Goal: Task Accomplishment & Management: Manage account settings

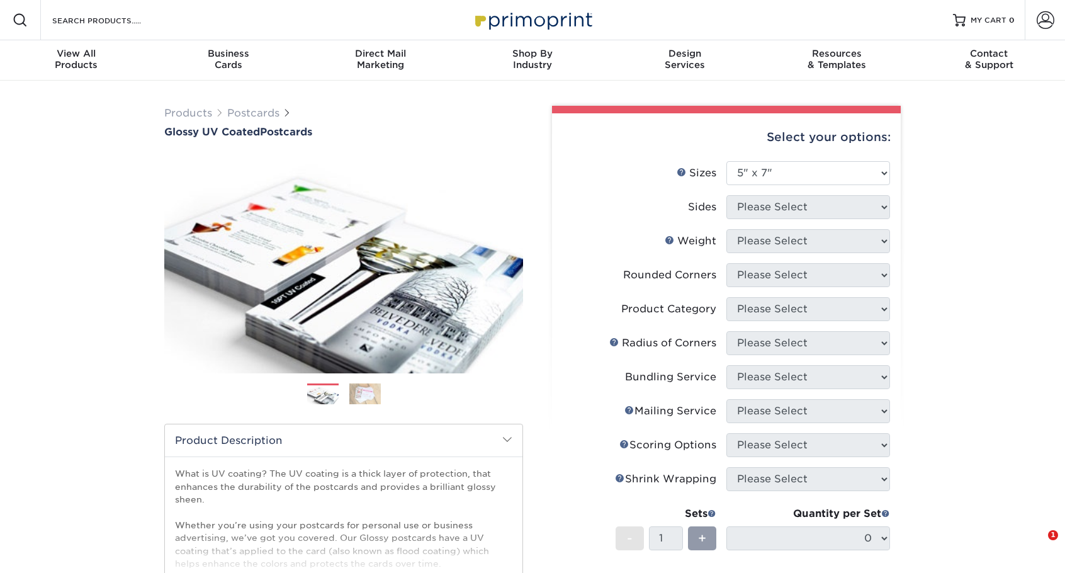
select select "5.00x7.00"
click at [61, 260] on div "Products Postcards Glossy UV Coated Postcards Previous Next show more 25" at bounding box center [532, 450] width 1065 height 739
click at [940, 203] on div "Products Postcards Glossy UV Coated Postcards Previous Next show more 25" at bounding box center [532, 450] width 1065 height 739
click at [1044, 15] on span at bounding box center [1046, 20] width 18 height 18
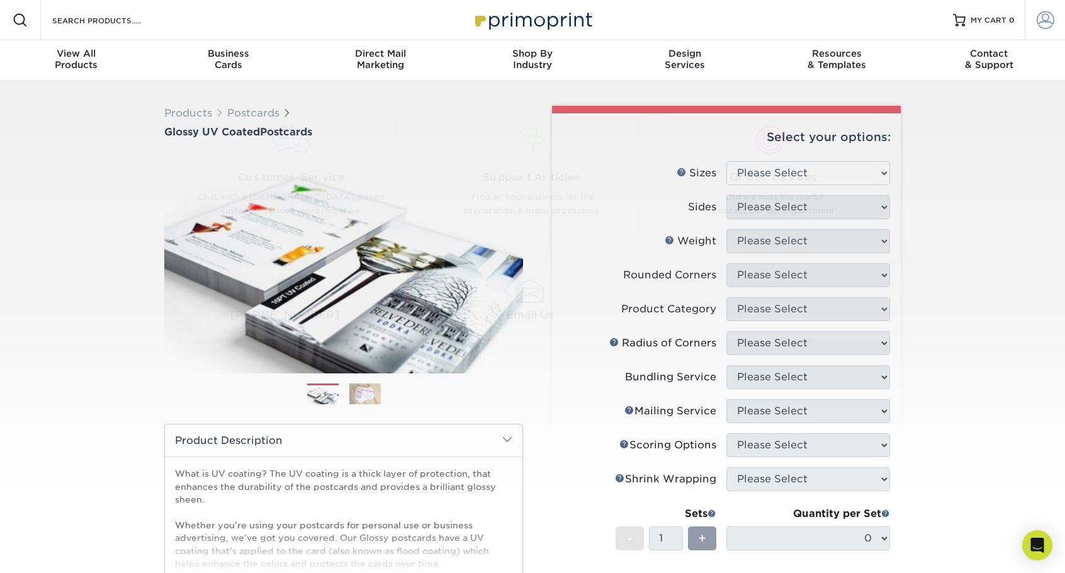
click at [1053, 20] on span at bounding box center [1046, 20] width 18 height 18
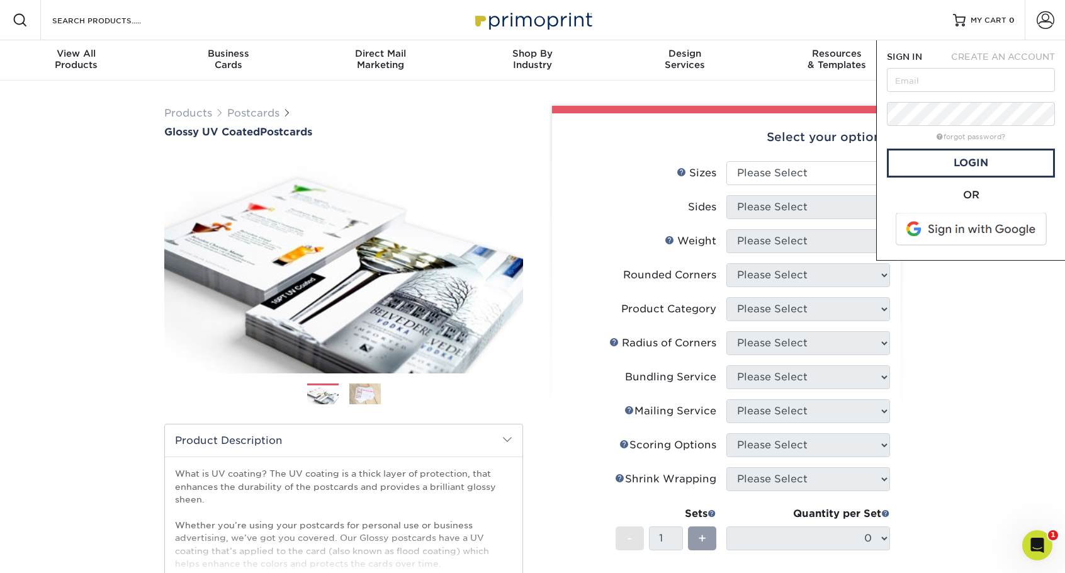
click at [971, 229] on span at bounding box center [972, 229] width 161 height 33
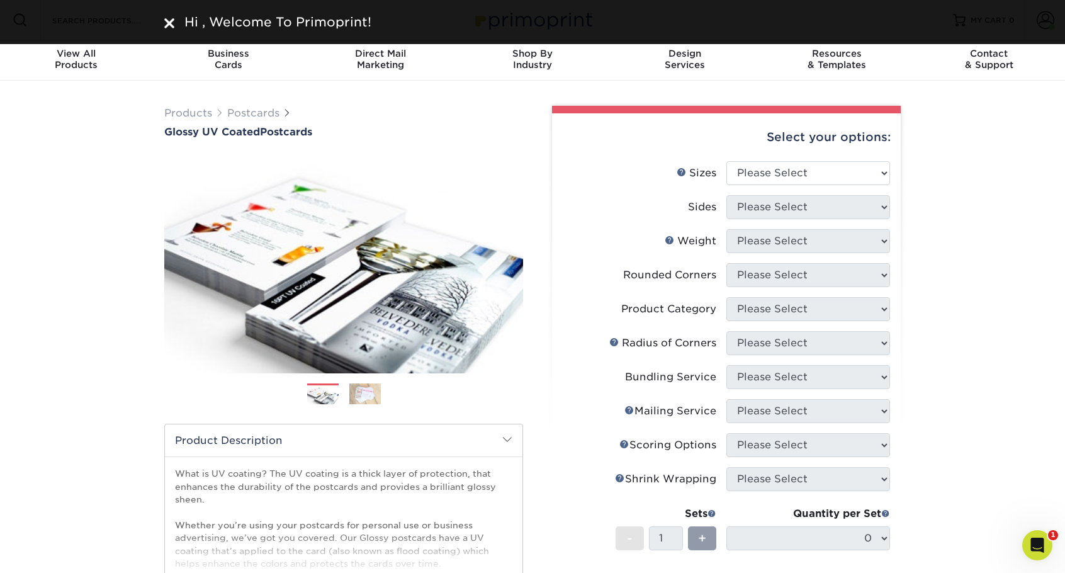
click at [974, 156] on div "Products Postcards Glossy UV Coated Postcards Previous Next show more 25" at bounding box center [532, 450] width 1065 height 739
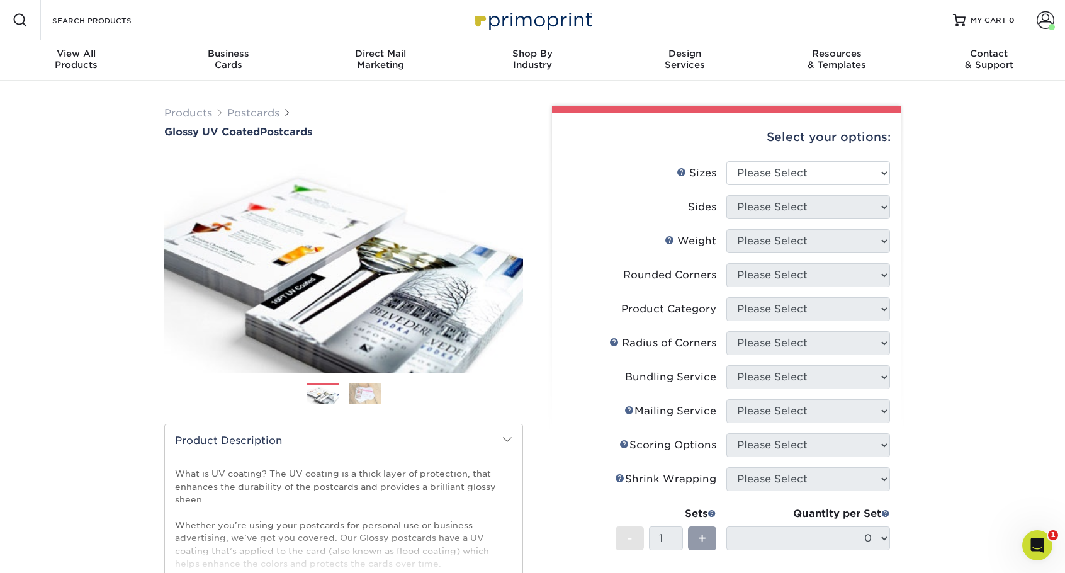
click at [1026, 272] on div "Products Postcards Glossy UV Coated Postcards Previous Next show more 25" at bounding box center [532, 450] width 1065 height 739
click at [1047, 30] on link "Account" at bounding box center [1045, 20] width 40 height 40
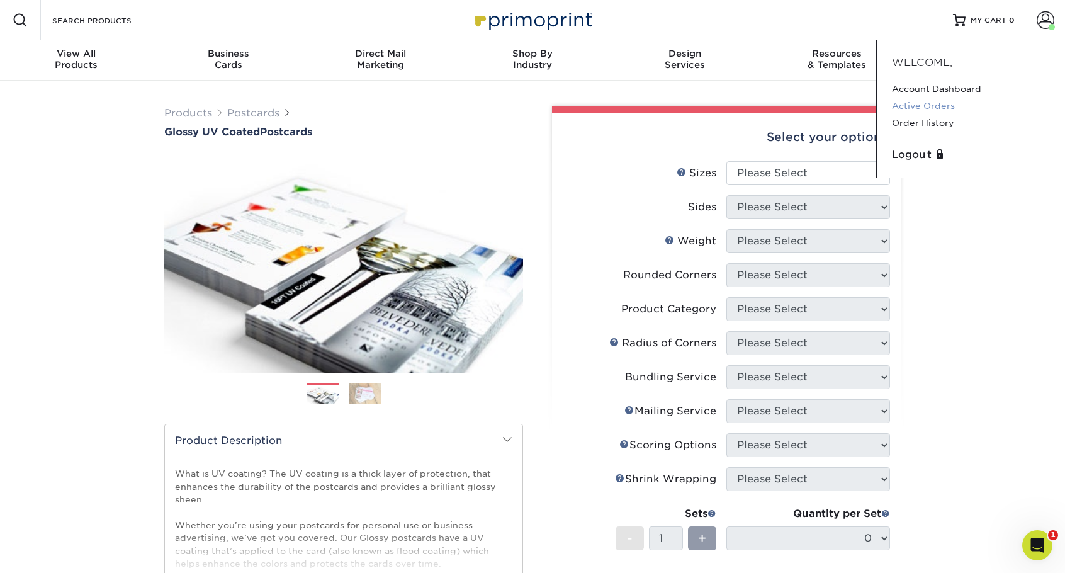
click at [936, 103] on link "Active Orders" at bounding box center [971, 106] width 158 height 17
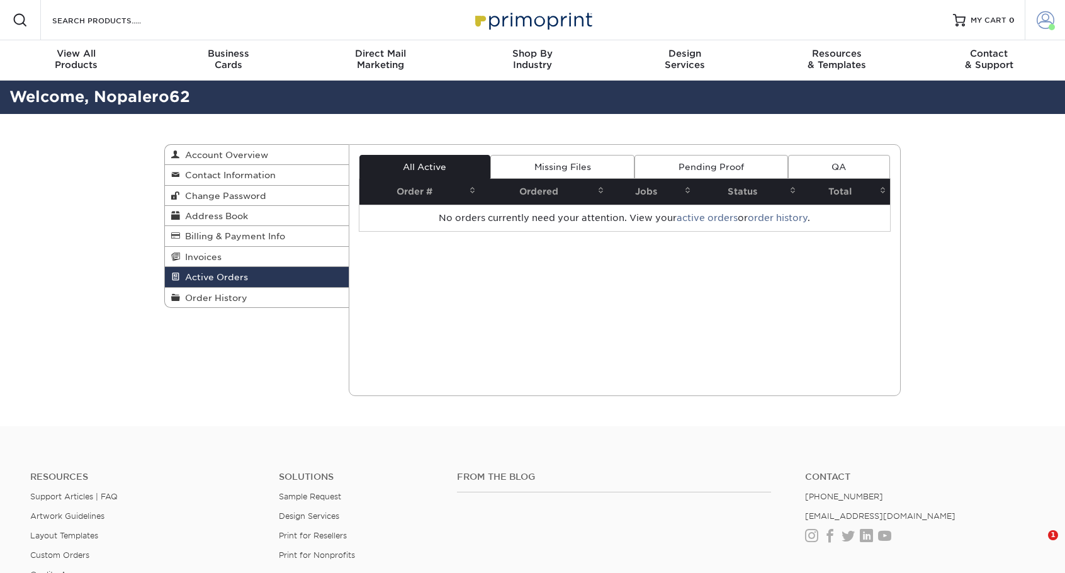
click at [1048, 31] on link "Account" at bounding box center [1045, 20] width 40 height 40
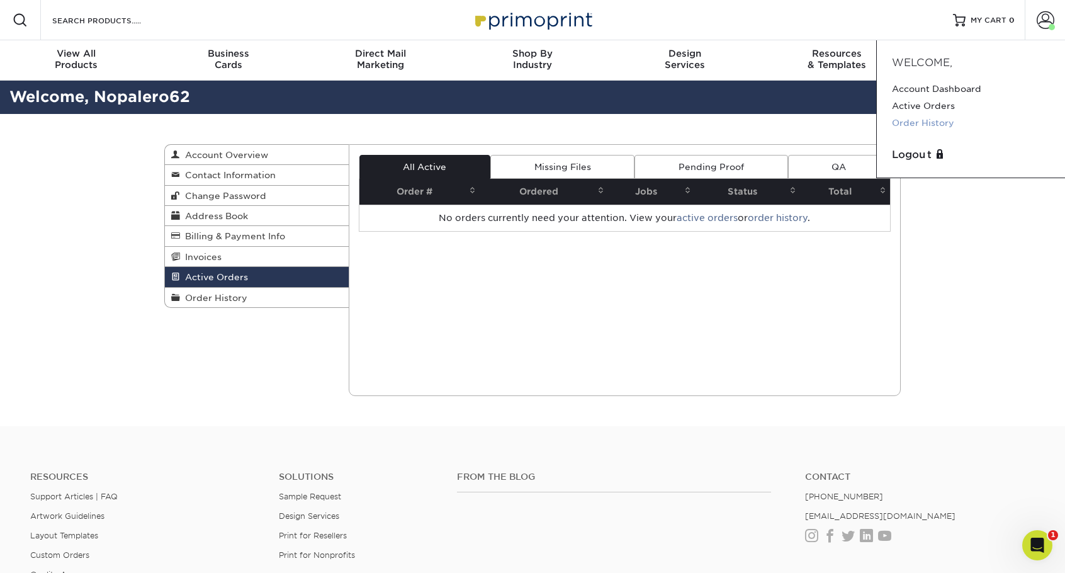
click at [934, 125] on link "Order History" at bounding box center [971, 123] width 158 height 17
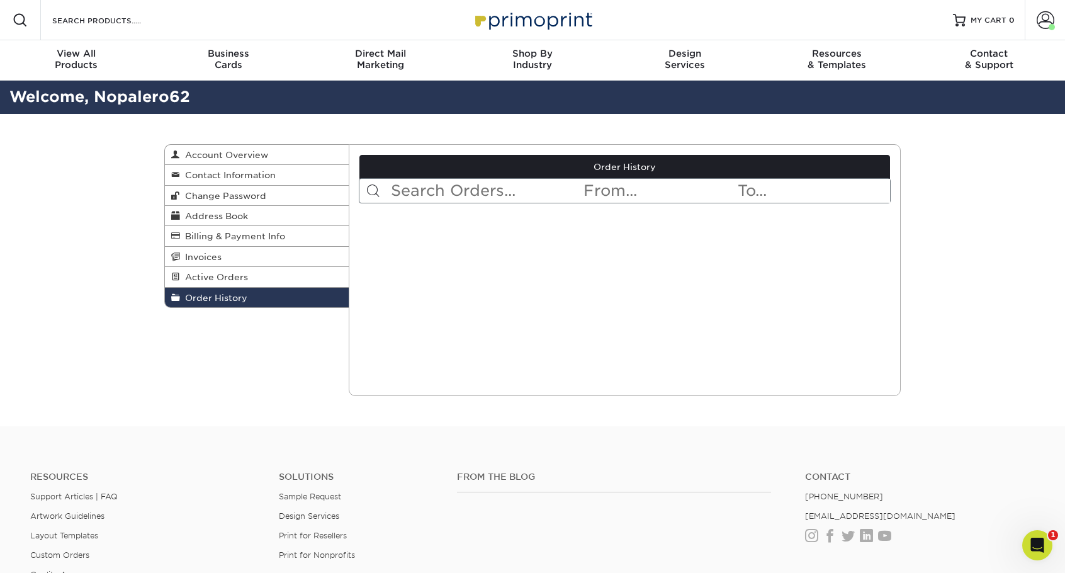
click at [473, 196] on input "text" at bounding box center [486, 191] width 193 height 24
click at [416, 196] on input "text" at bounding box center [486, 191] width 193 height 24
click at [310, 395] on div "Order History Account Overview Contact Information Change Password Address Book…" at bounding box center [533, 270] width 756 height 312
click at [215, 278] on span "Active Orders" at bounding box center [214, 277] width 68 height 10
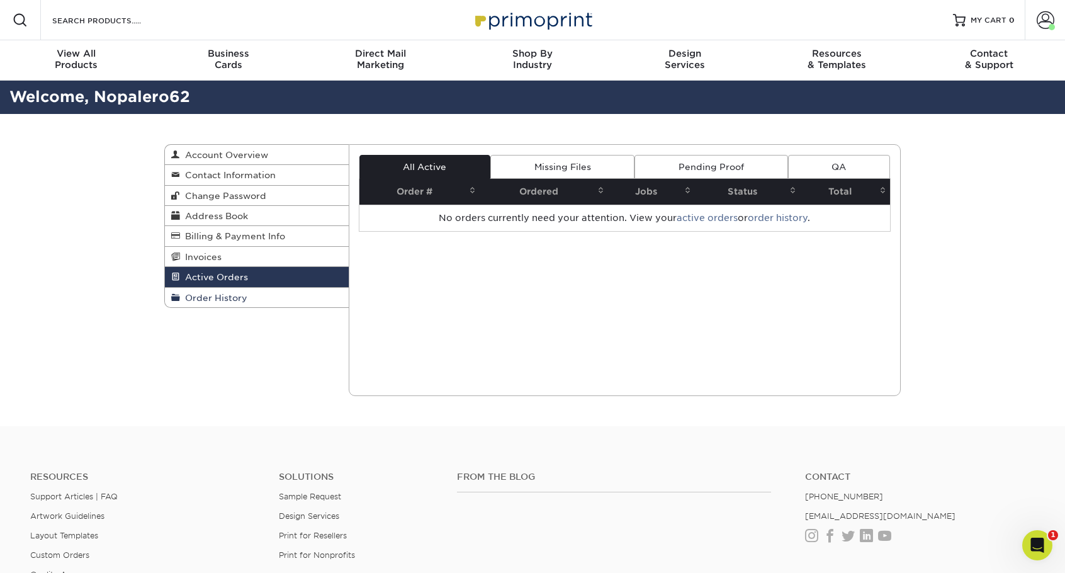
click at [222, 290] on link "Order History" at bounding box center [257, 298] width 184 height 20
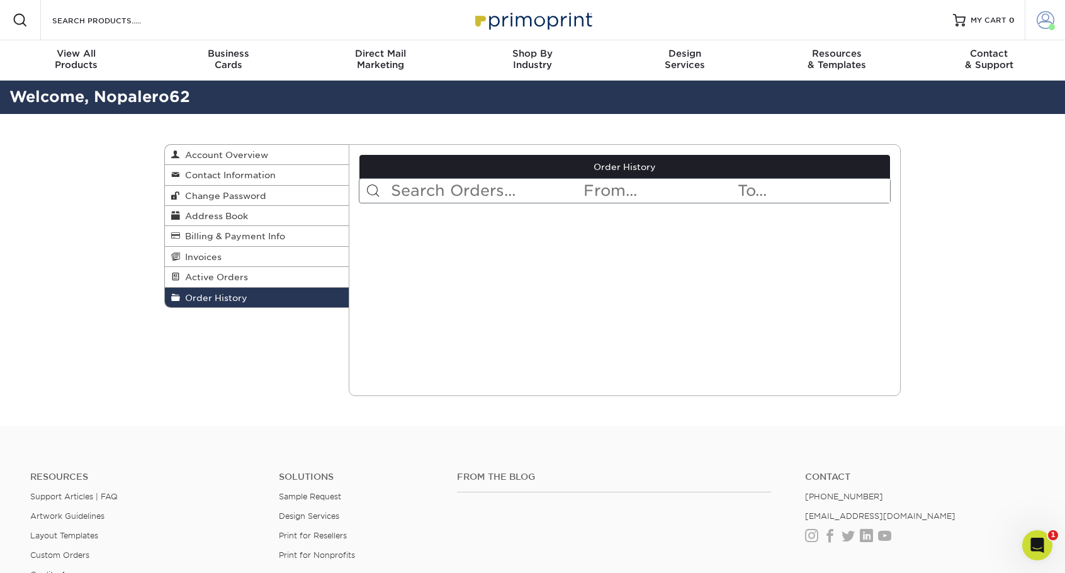
click at [1048, 17] on span at bounding box center [1046, 20] width 18 height 18
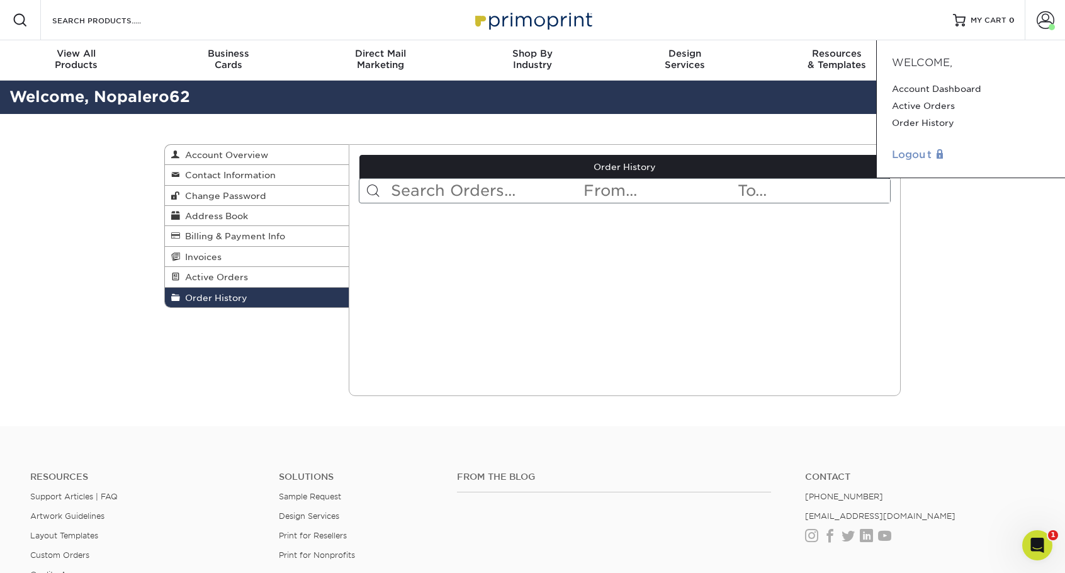
click at [910, 151] on link "Logout" at bounding box center [971, 154] width 158 height 15
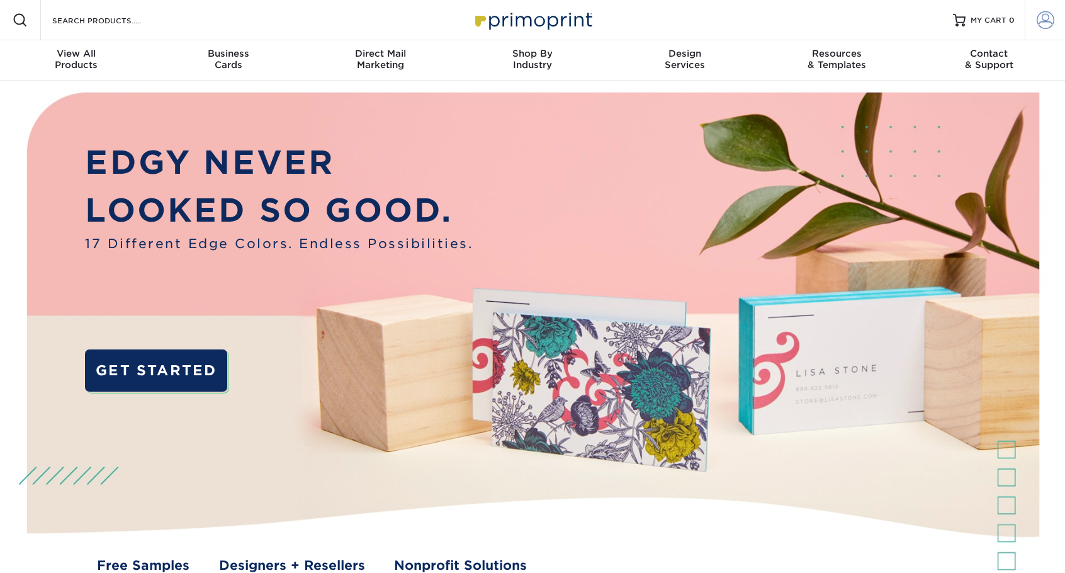
click at [1045, 20] on span at bounding box center [1046, 20] width 18 height 18
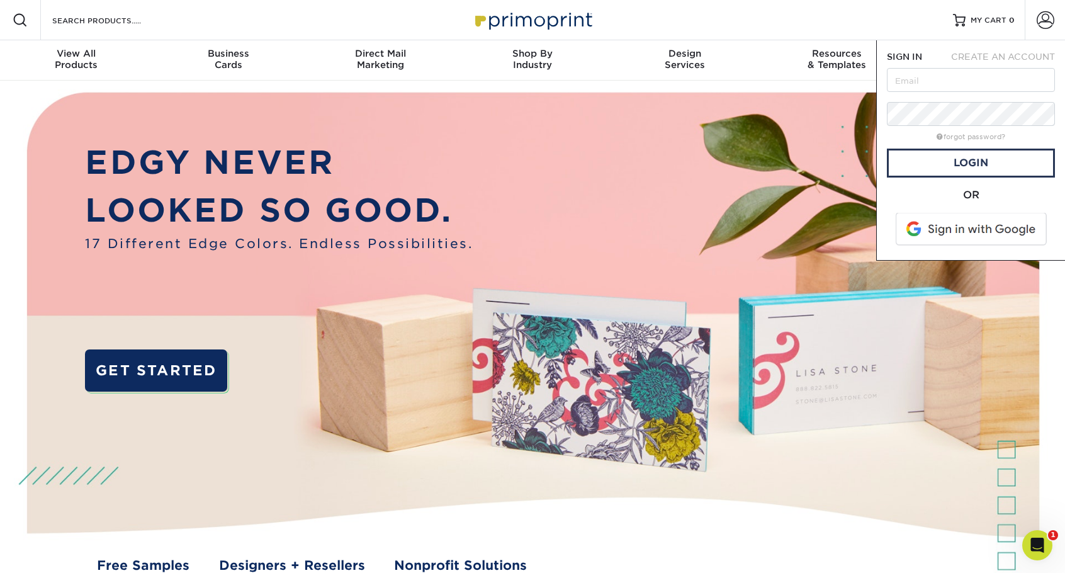
click at [950, 234] on span at bounding box center [972, 229] width 161 height 33
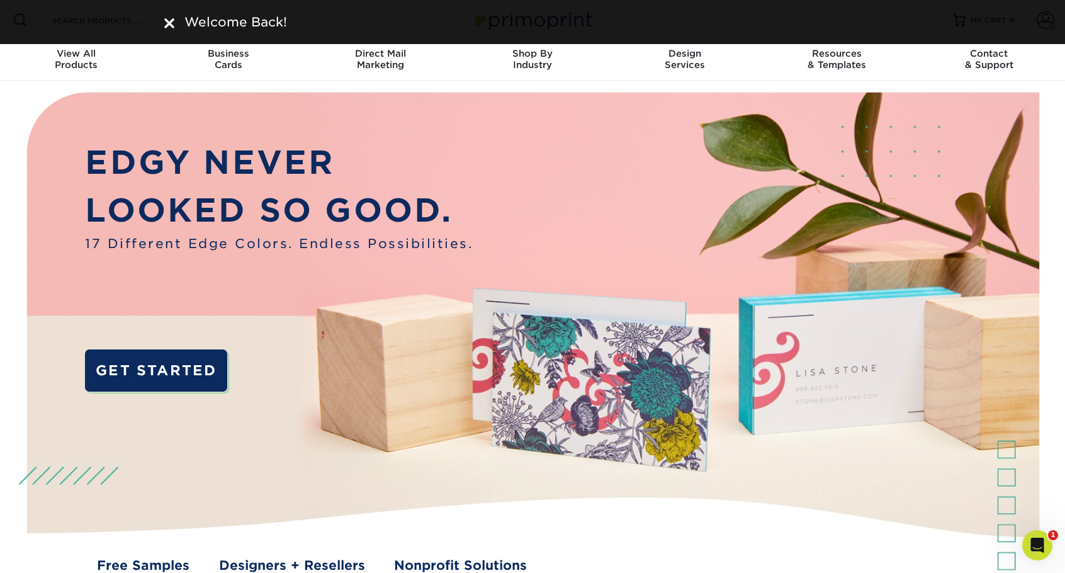
click at [1050, 89] on img at bounding box center [532, 345] width 1055 height 528
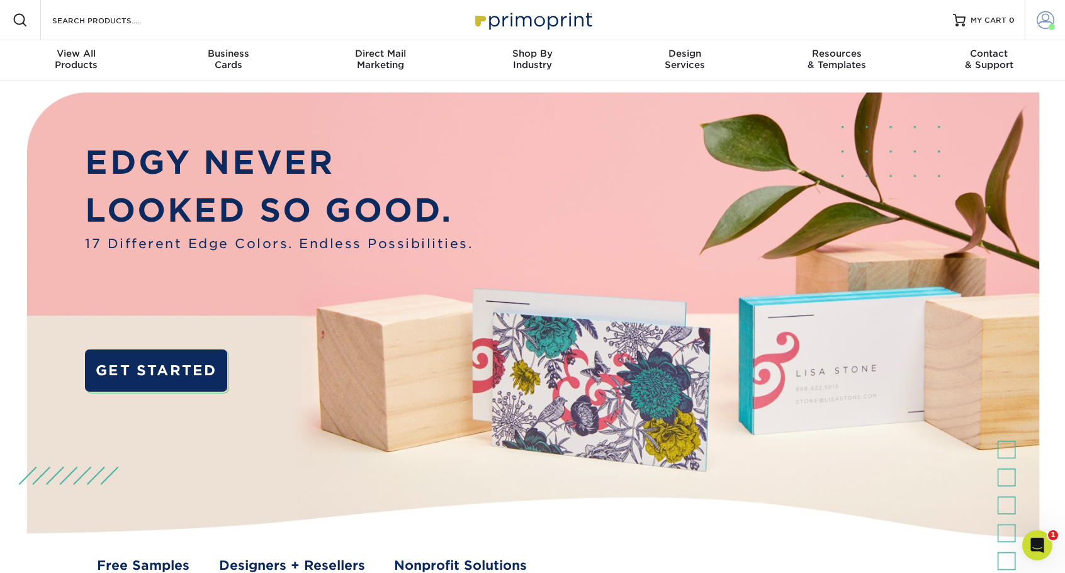
click at [1043, 24] on span at bounding box center [1046, 20] width 18 height 18
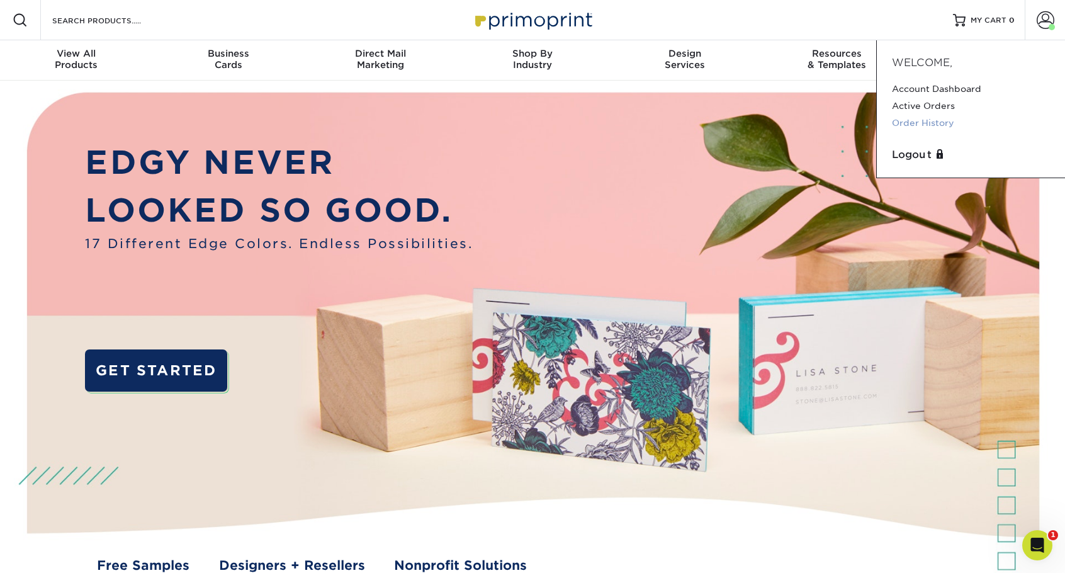
click at [932, 123] on link "Order History" at bounding box center [971, 123] width 158 height 17
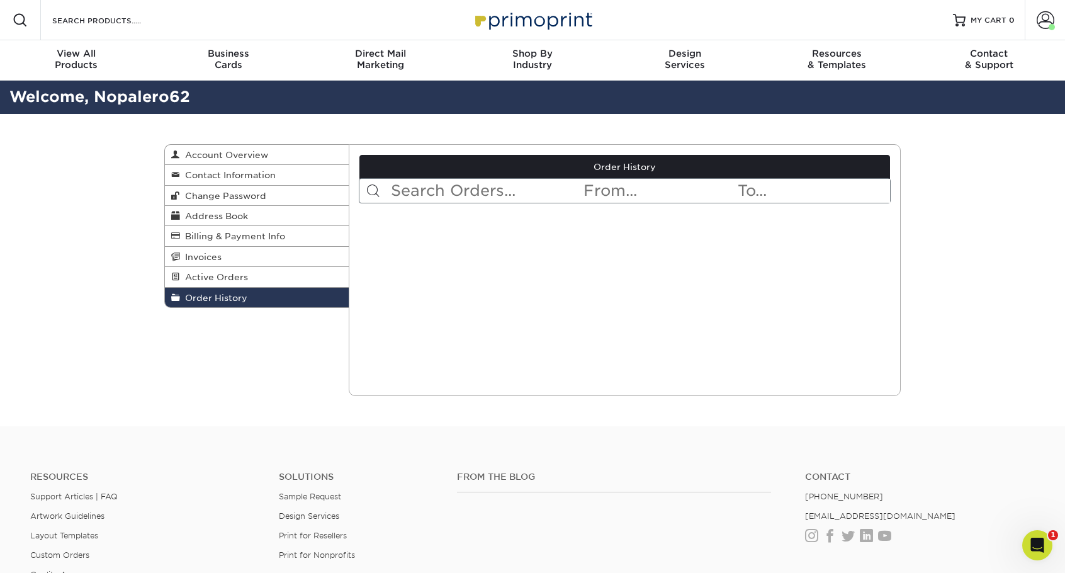
click at [928, 212] on div "Order History Account Overview Contact Information Change Password Address Book…" at bounding box center [532, 270] width 1065 height 312
click at [447, 194] on input "text" at bounding box center [486, 191] width 193 height 24
click at [398, 231] on div "Current Orders 0 Active 0 Missing Files" at bounding box center [625, 270] width 553 height 252
click at [402, 194] on input "text" at bounding box center [486, 191] width 193 height 24
click at [208, 281] on span "Active Orders" at bounding box center [214, 277] width 68 height 10
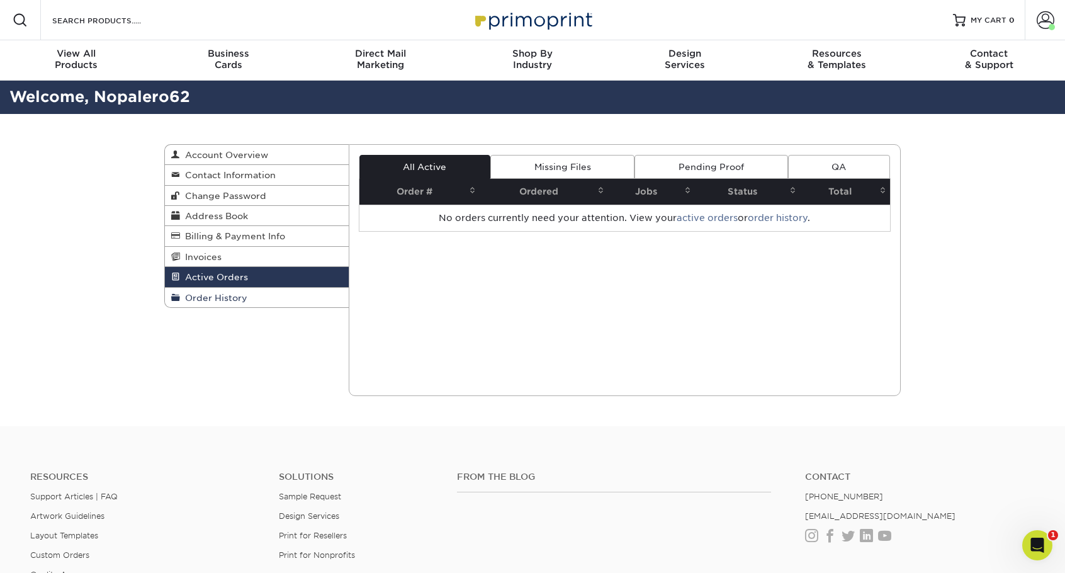
click at [207, 298] on span "Order History" at bounding box center [213, 298] width 67 height 10
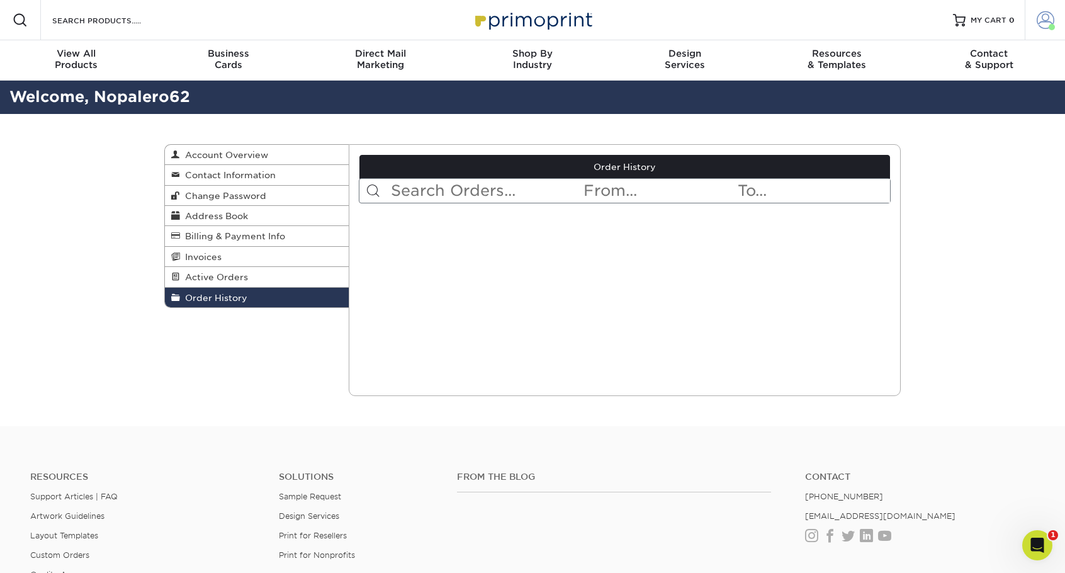
click at [1047, 26] on span at bounding box center [1046, 20] width 18 height 18
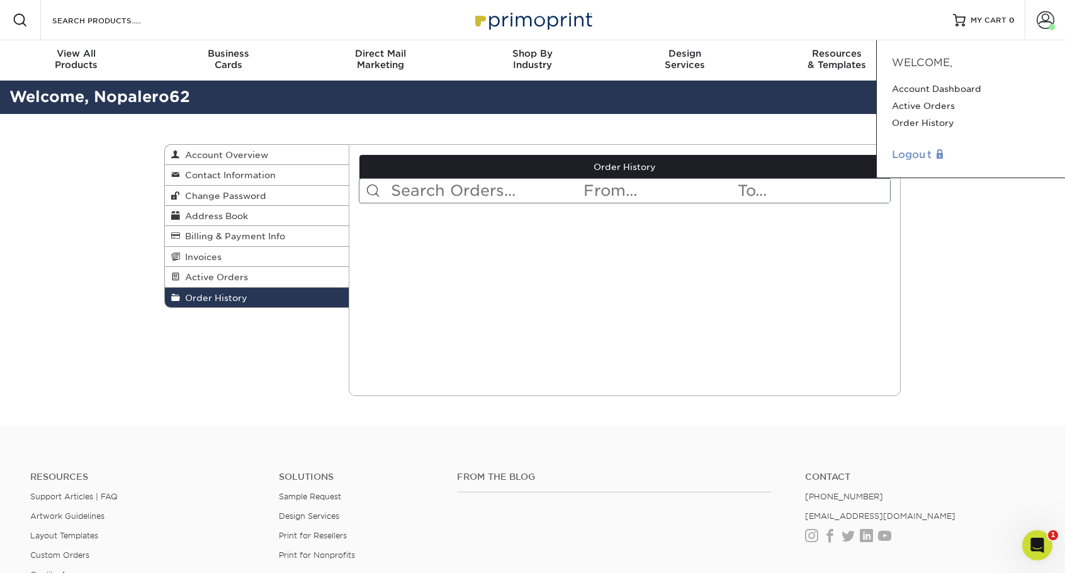
click at [914, 150] on link "Logout" at bounding box center [971, 154] width 158 height 15
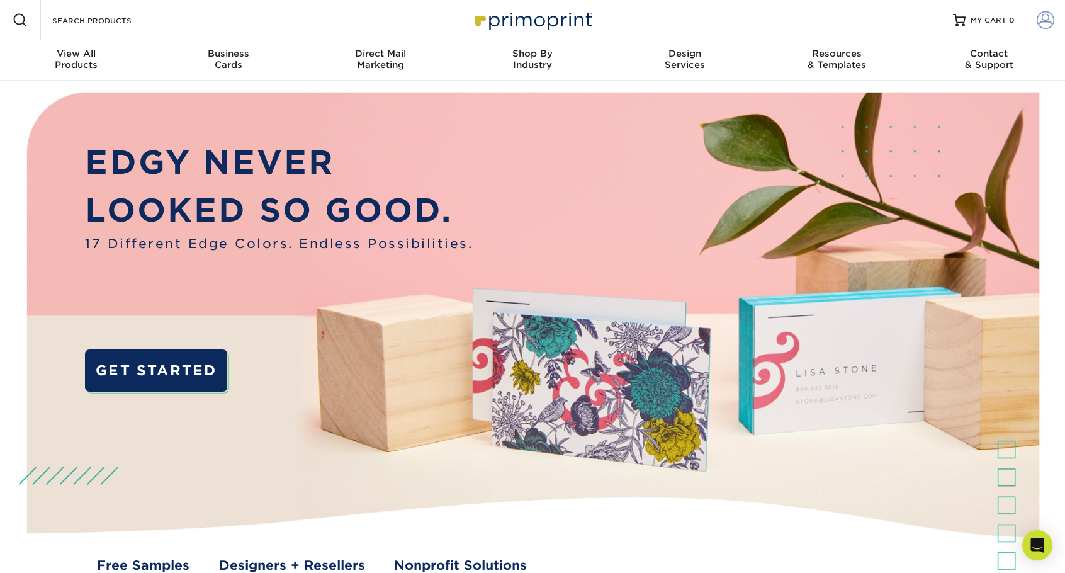
click at [1051, 15] on span at bounding box center [1046, 20] width 18 height 18
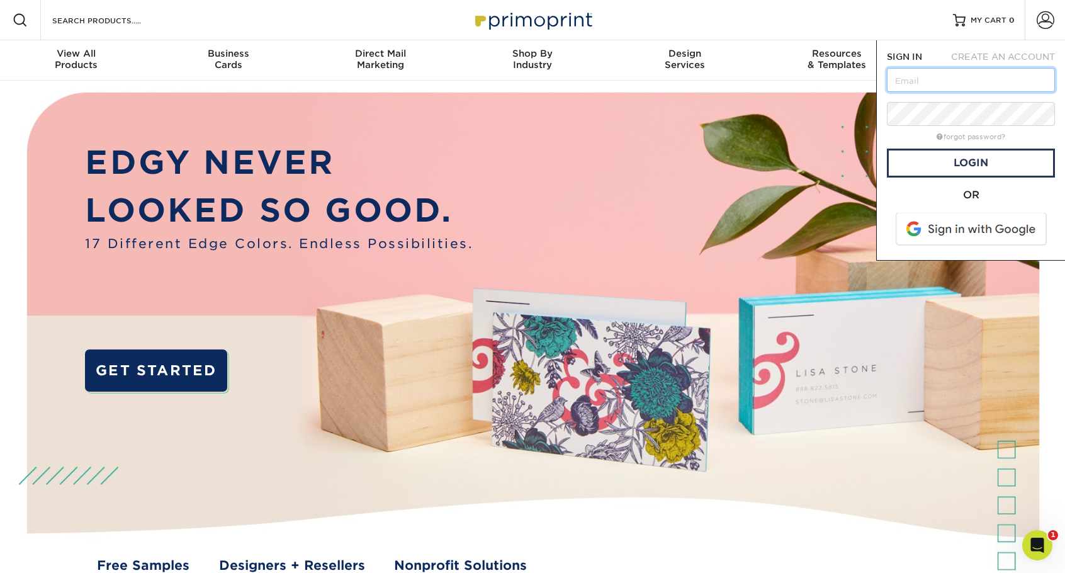
click at [969, 74] on input "text" at bounding box center [971, 80] width 168 height 24
type input "[EMAIL_ADDRESS][DOMAIN_NAME]"
click at [930, 174] on link "Login" at bounding box center [971, 163] width 168 height 29
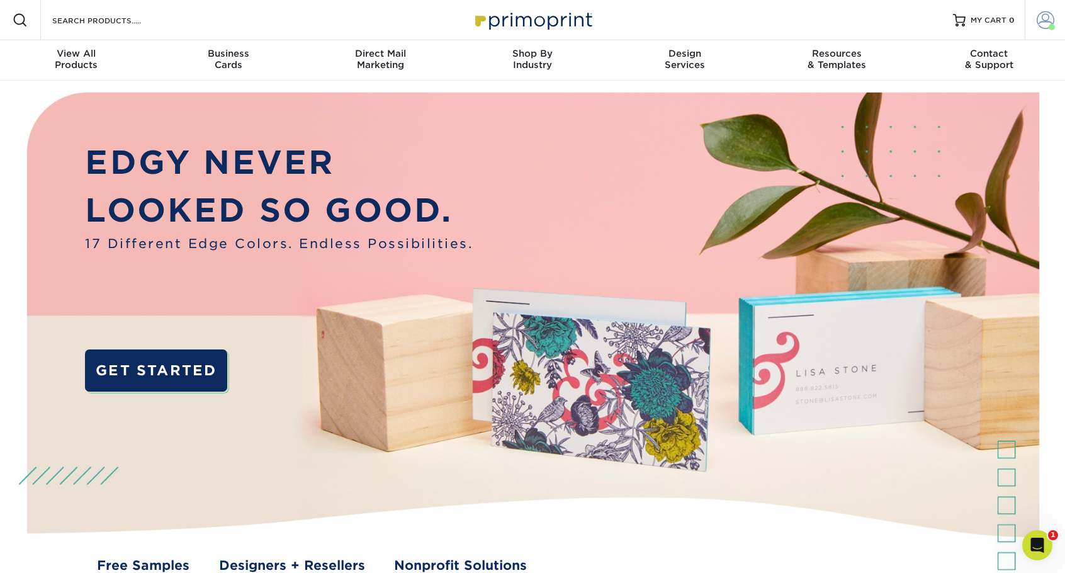
click at [1040, 26] on span at bounding box center [1046, 20] width 18 height 18
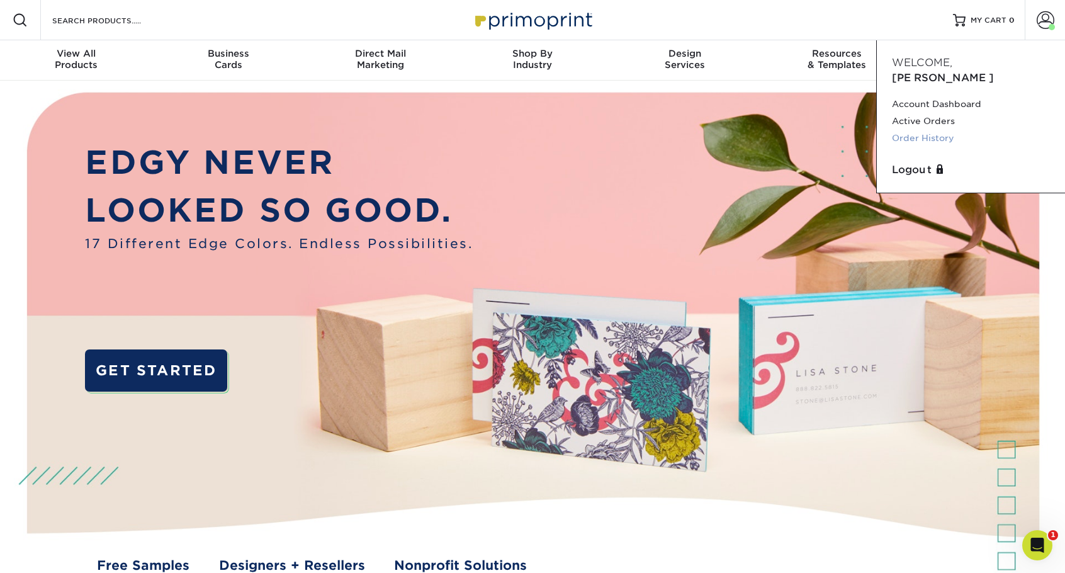
click at [932, 130] on link "Order History" at bounding box center [971, 138] width 158 height 17
